Goal: Navigation & Orientation: Understand site structure

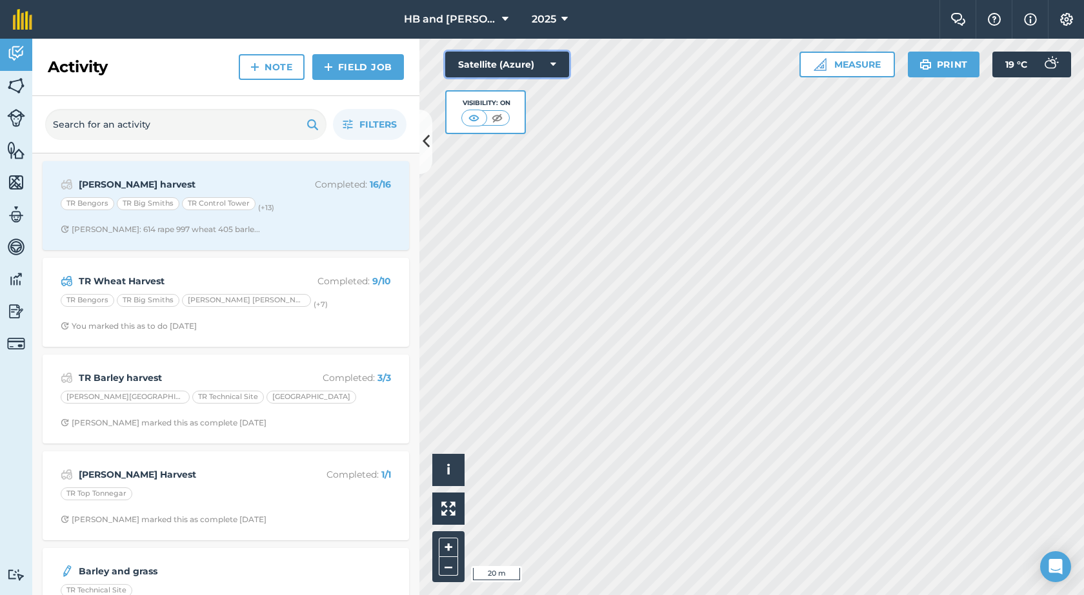
click at [539, 67] on button "Satellite (Azure)" at bounding box center [507, 65] width 124 height 26
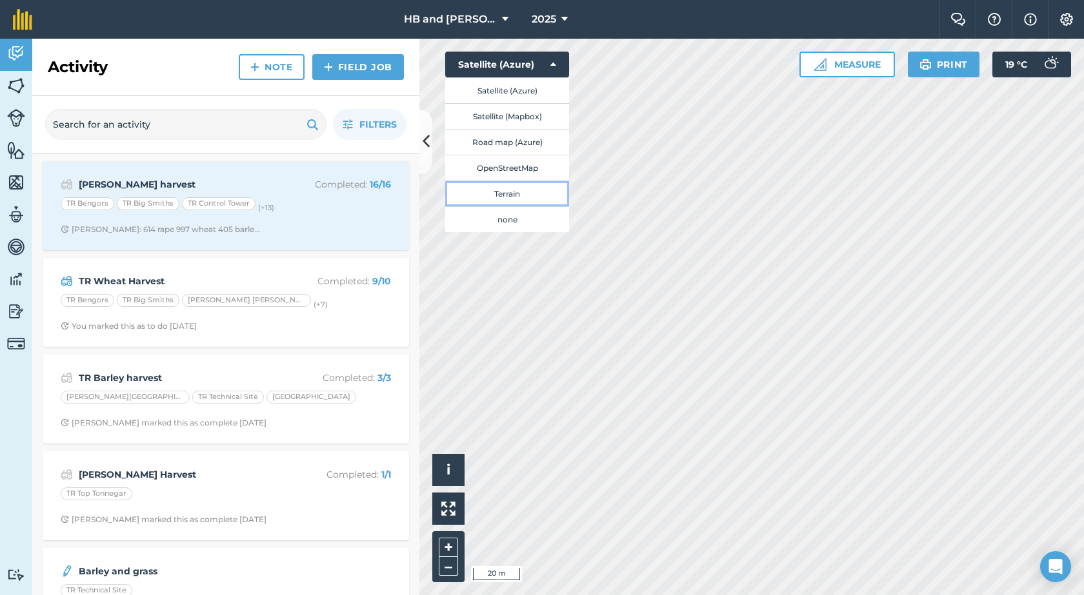
click at [514, 194] on button "Terrain" at bounding box center [507, 194] width 124 height 26
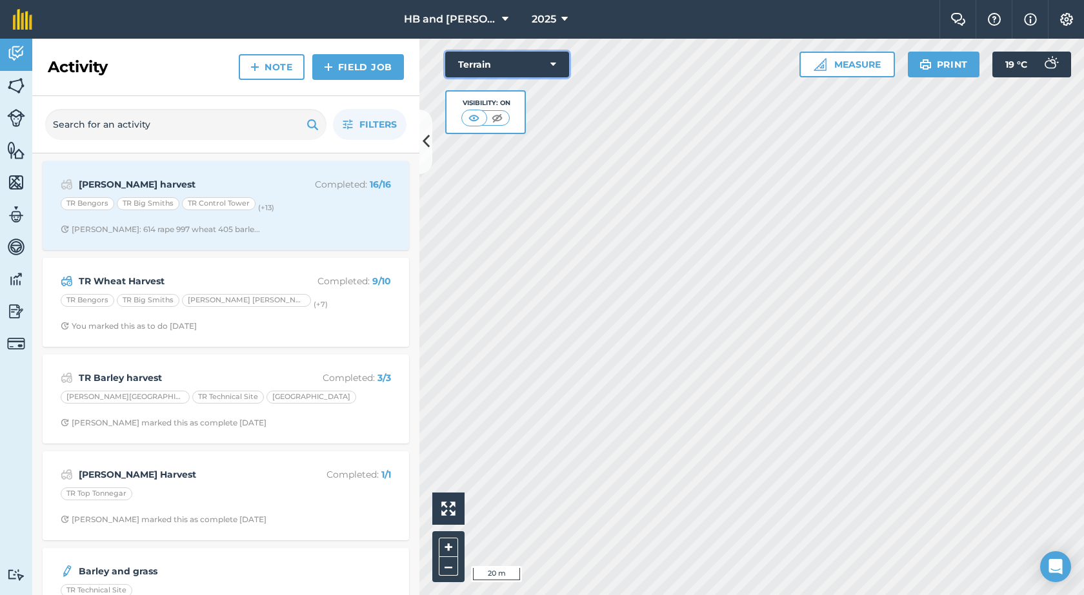
click at [561, 66] on button "Terrain" at bounding box center [507, 65] width 124 height 26
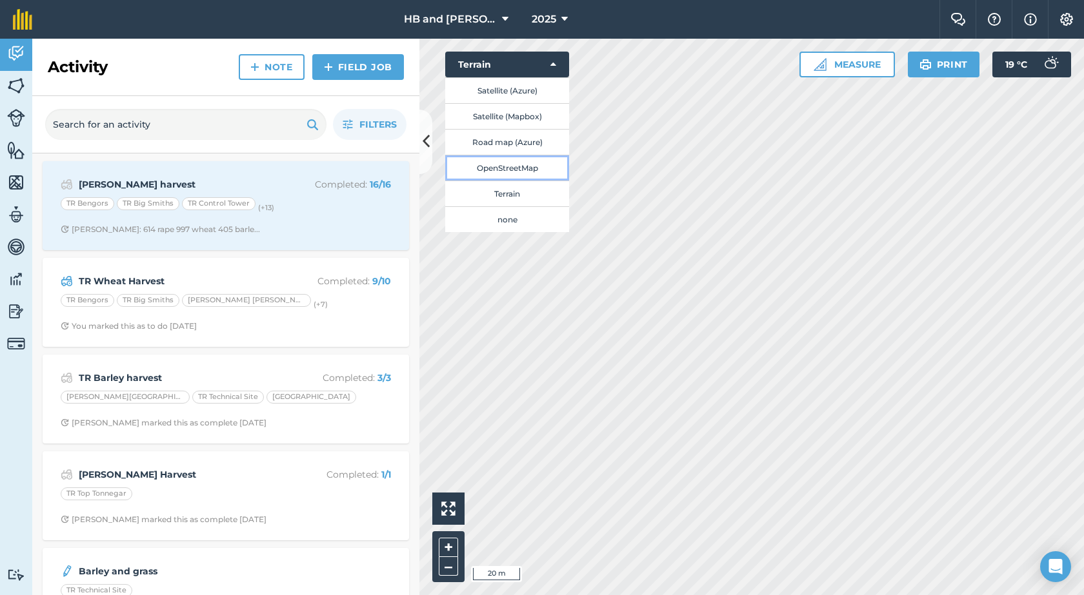
click at [523, 170] on button "OpenStreetMap" at bounding box center [507, 168] width 124 height 26
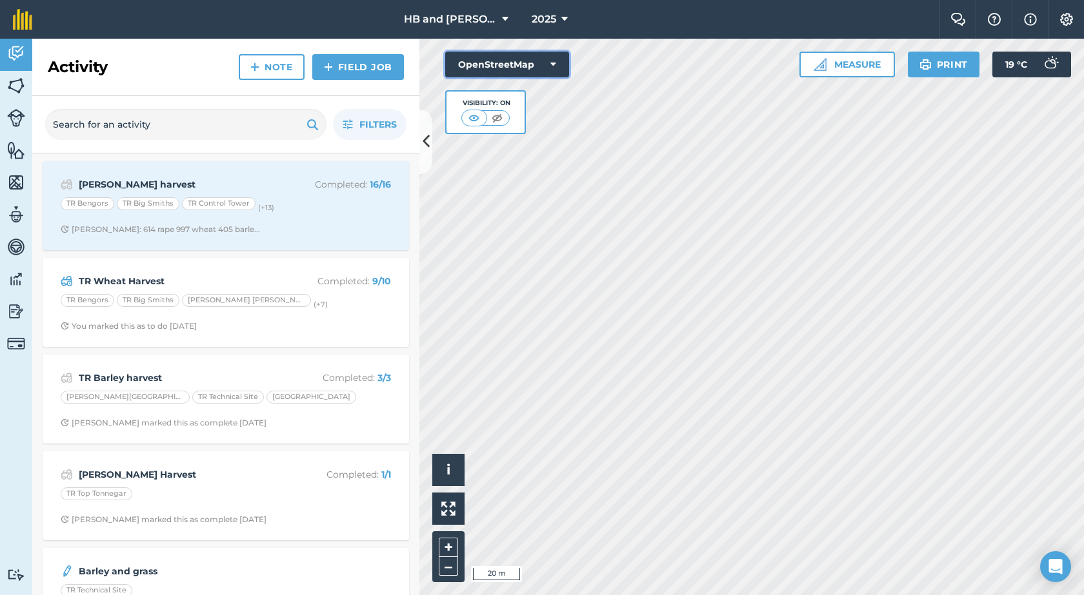
click at [557, 68] on button "OpenStreetMap" at bounding box center [507, 65] width 124 height 26
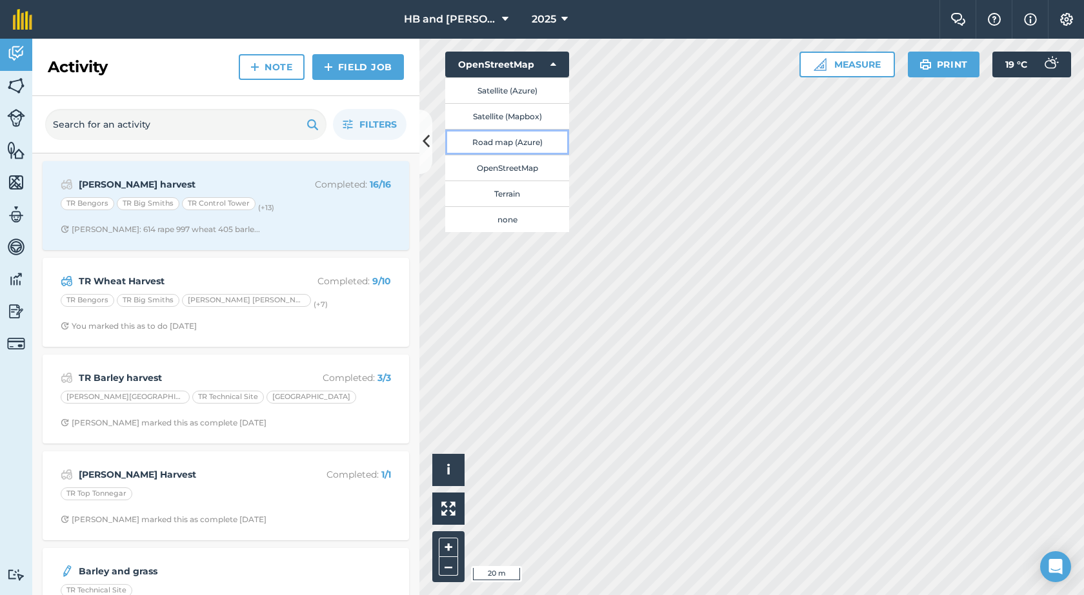
click at [533, 143] on button "Road map (Azure)" at bounding box center [507, 142] width 124 height 26
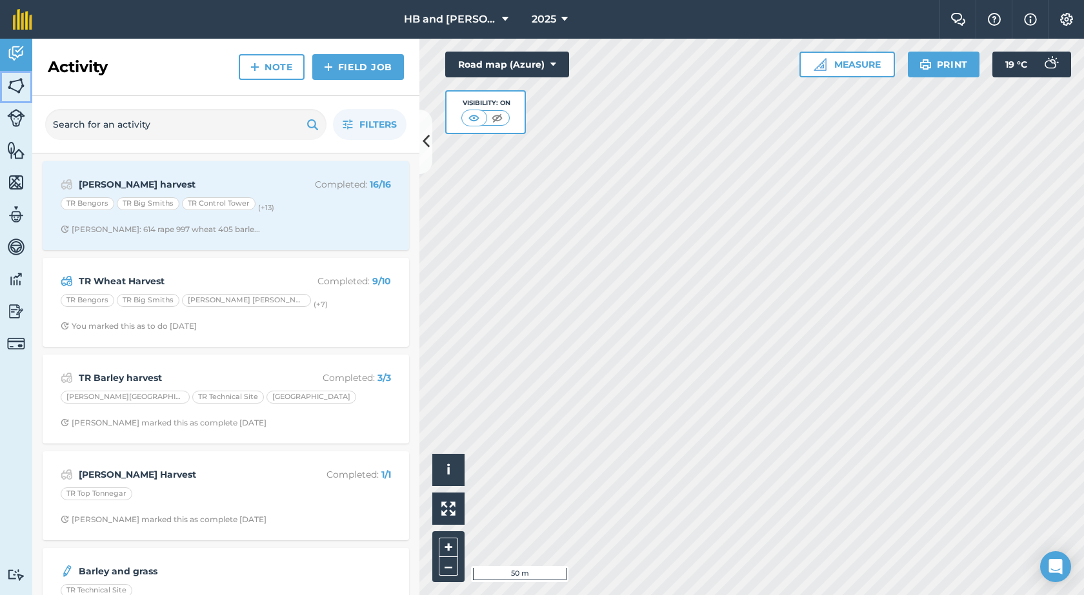
click at [15, 85] on img at bounding box center [16, 85] width 18 height 19
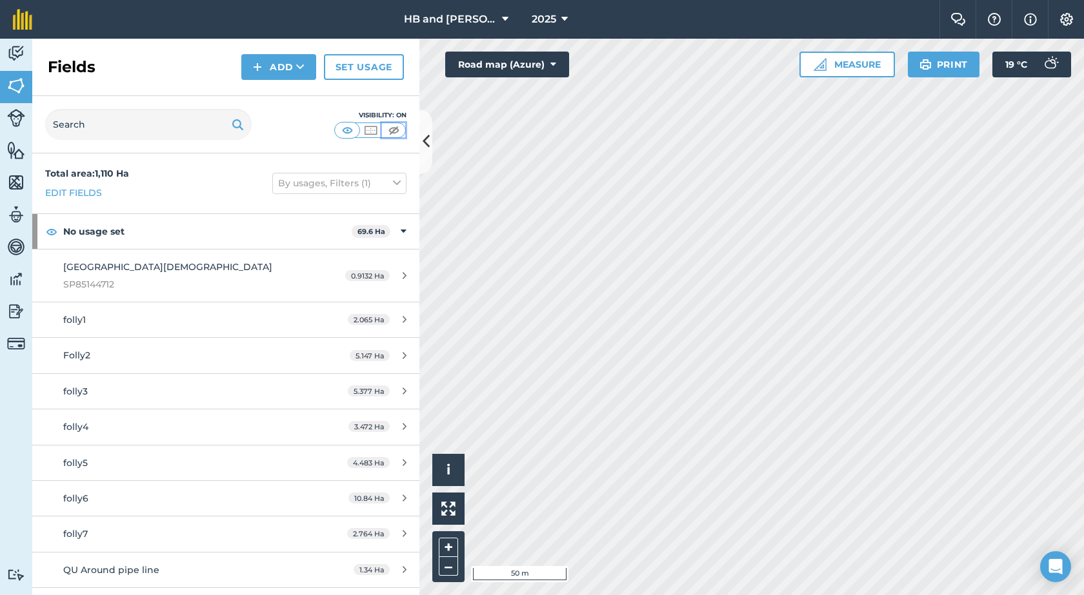
click at [392, 130] on img at bounding box center [394, 130] width 16 height 13
click at [18, 117] on img at bounding box center [16, 118] width 18 height 18
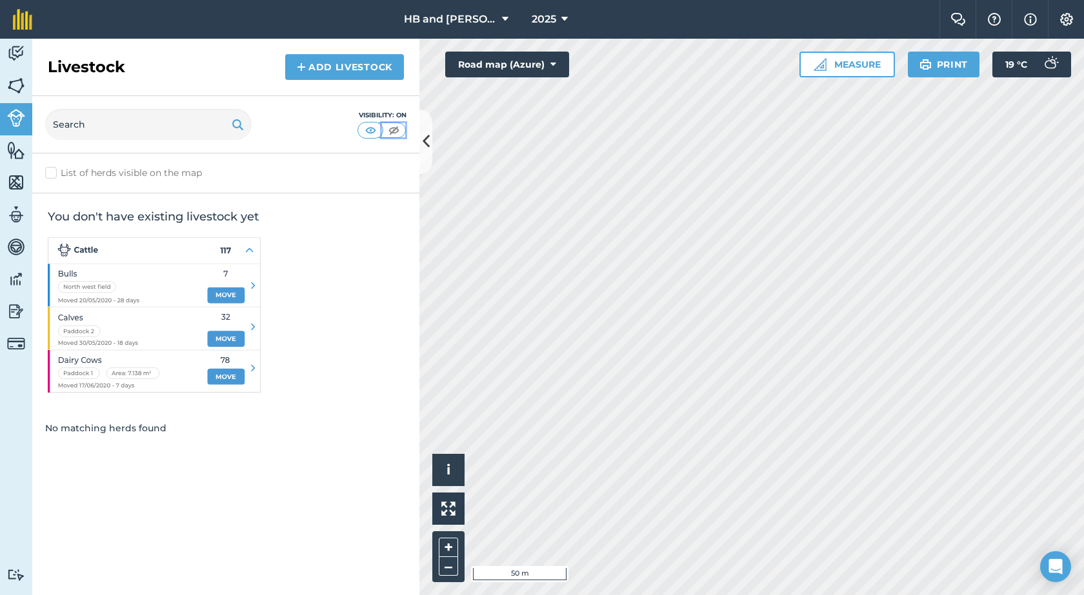
click at [395, 134] on img at bounding box center [394, 130] width 16 height 13
click at [17, 158] on img at bounding box center [16, 150] width 18 height 19
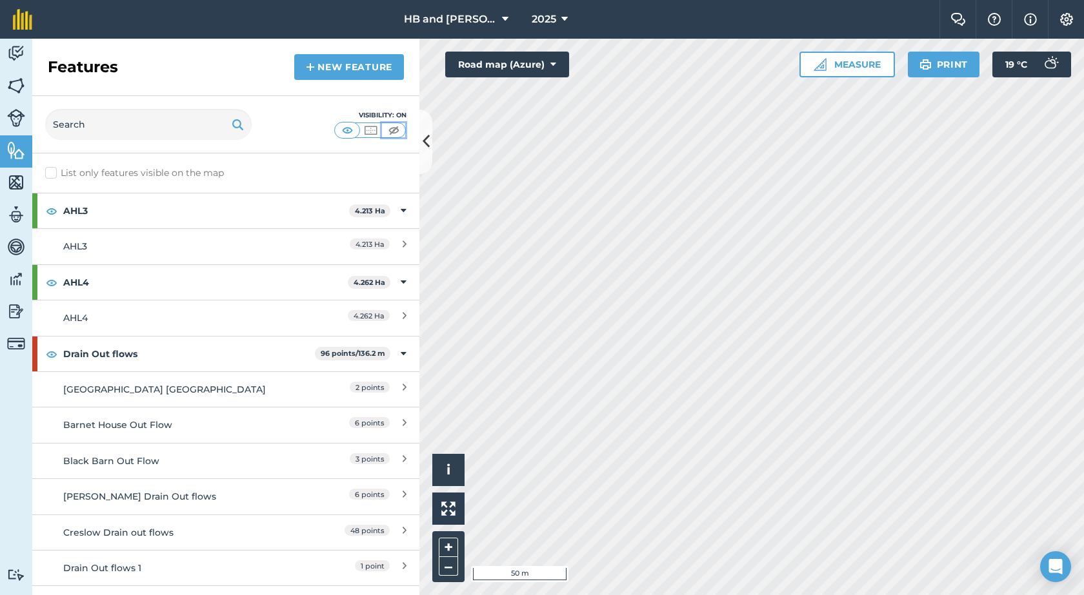
click at [389, 128] on img at bounding box center [394, 130] width 16 height 13
click at [557, 73] on button "Road map (Azure)" at bounding box center [507, 65] width 124 height 26
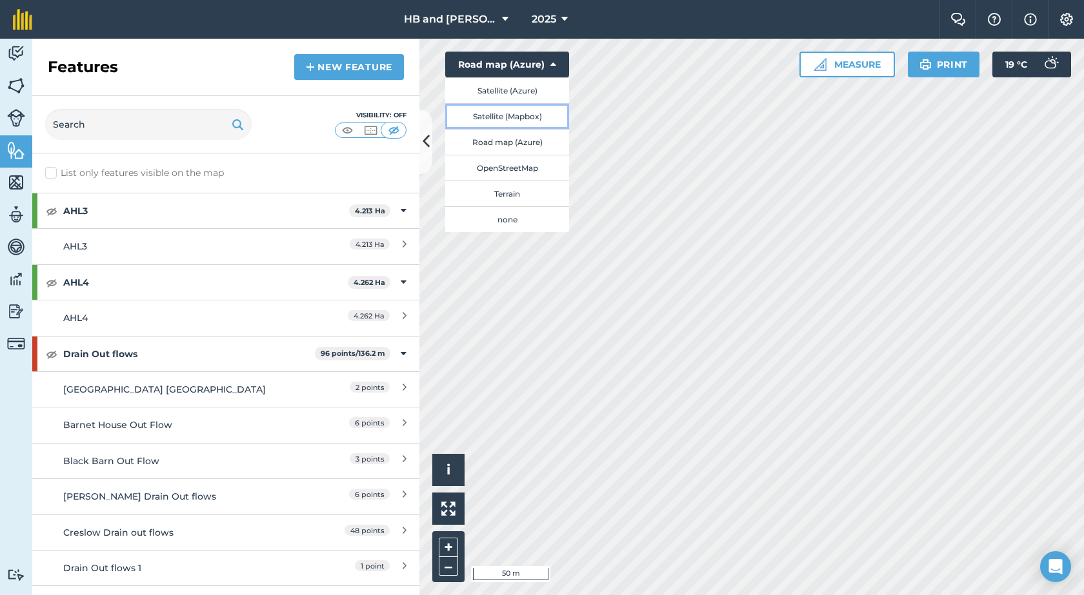
click at [519, 119] on button "Satellite (Mapbox)" at bounding box center [507, 116] width 124 height 26
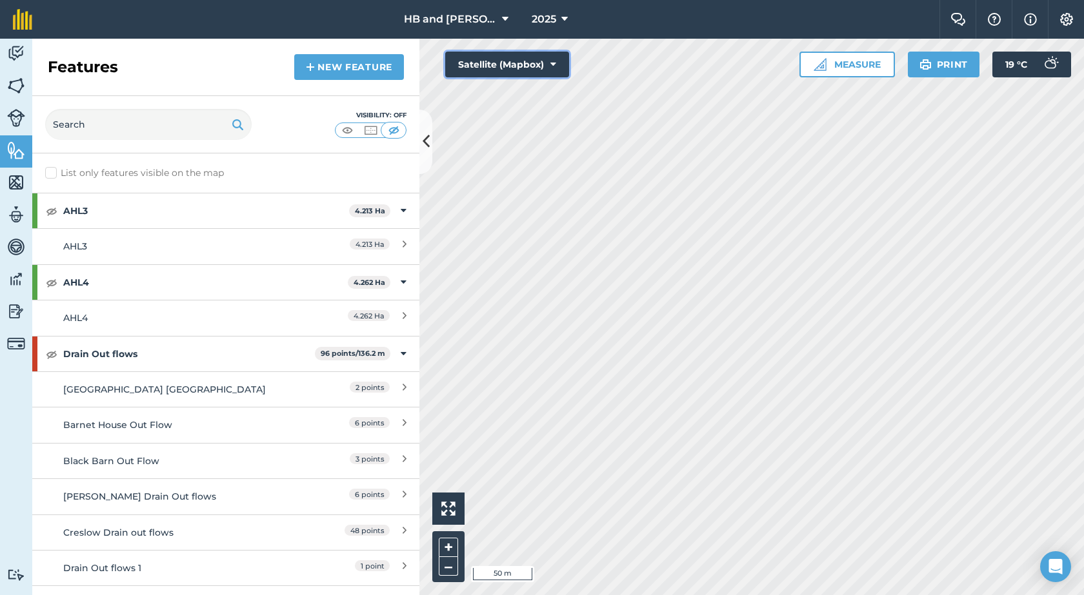
click at [549, 61] on button "Satellite (Mapbox)" at bounding box center [507, 65] width 124 height 26
